Goal: Find specific page/section: Find specific page/section

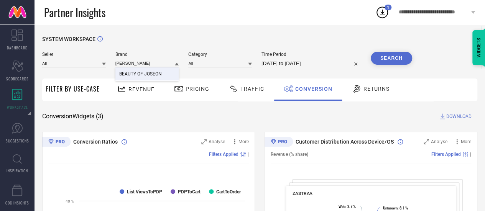
click at [19, 13] on link at bounding box center [17, 12] width 35 height 25
